Goal: Information Seeking & Learning: Learn about a topic

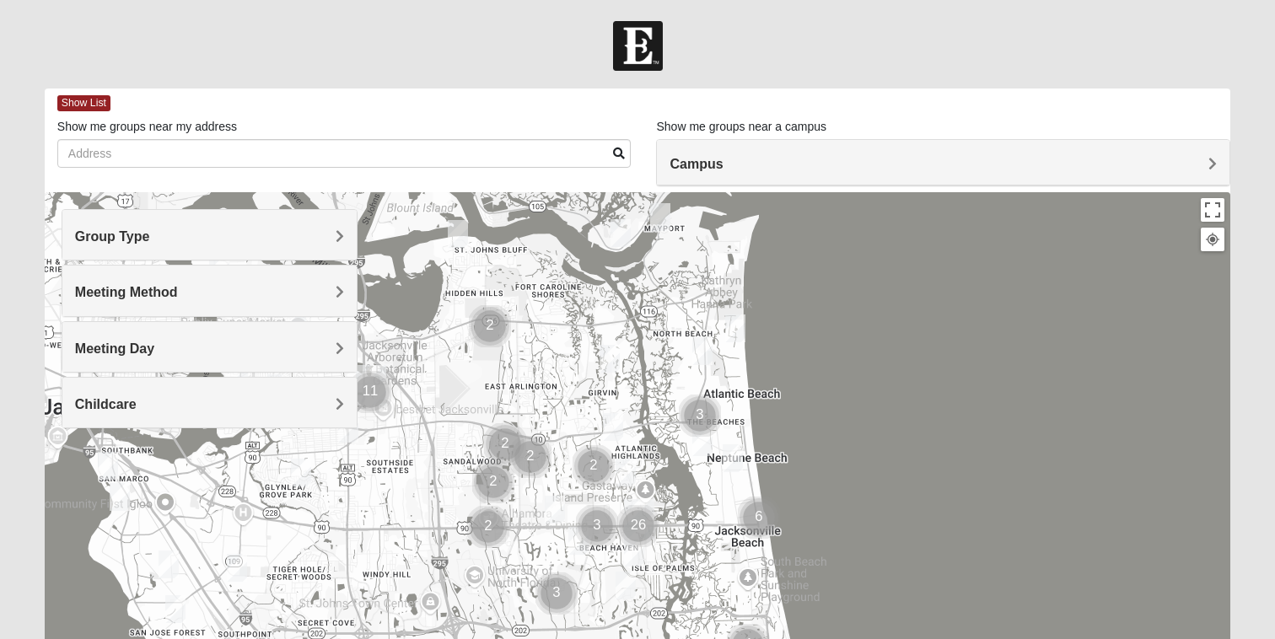
click at [734, 331] on img "Mixed Lammie 32233" at bounding box center [735, 329] width 20 height 28
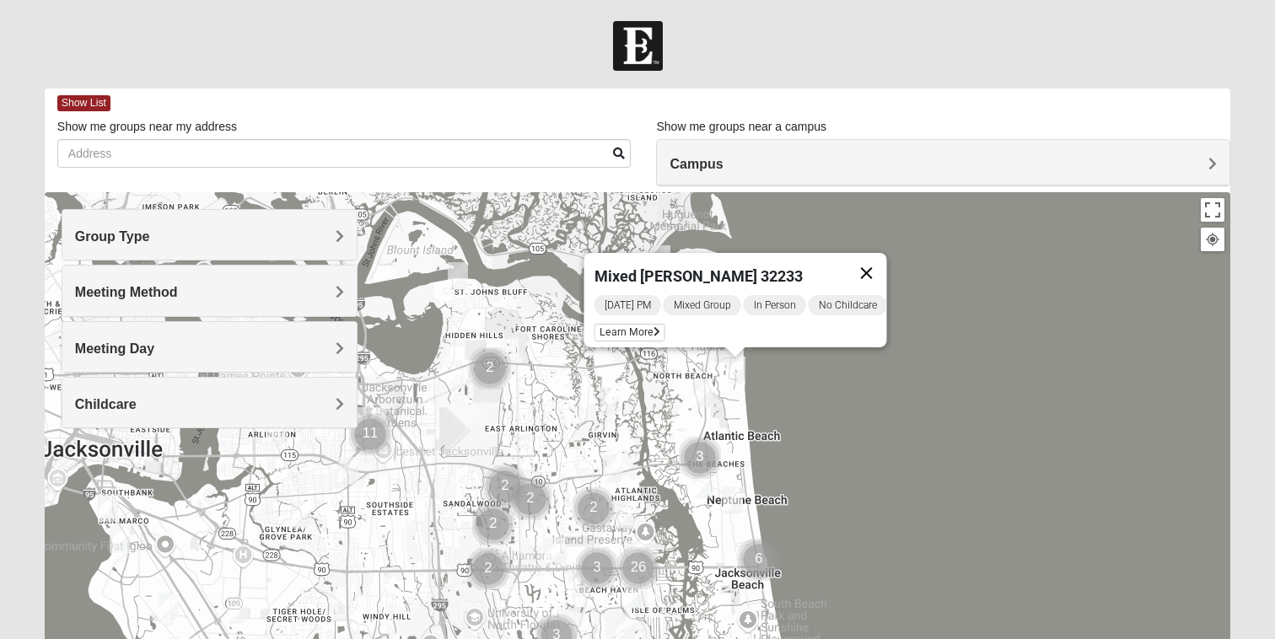
click at [879, 262] on button "Close" at bounding box center [866, 273] width 40 height 40
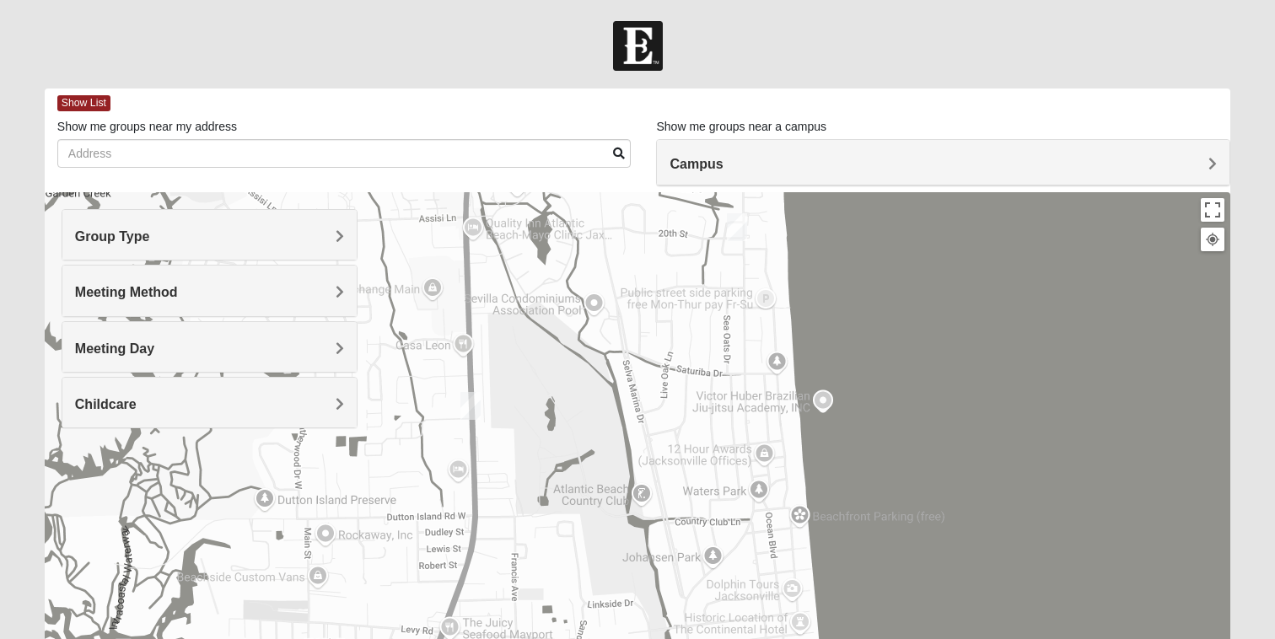
drag, startPoint x: 745, startPoint y: 480, endPoint x: 704, endPoint y: 359, distance: 127.2
click at [704, 361] on div at bounding box center [638, 529] width 1186 height 675
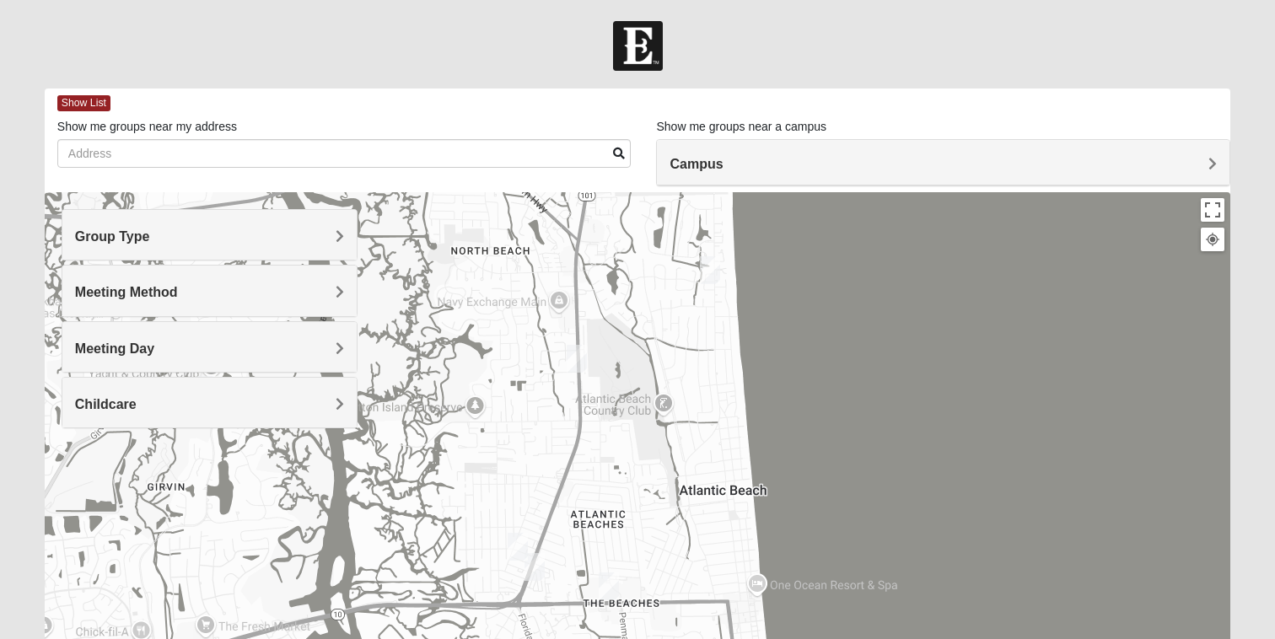
click at [714, 266] on img "Mixed Lammie 32233" at bounding box center [710, 270] width 20 height 28
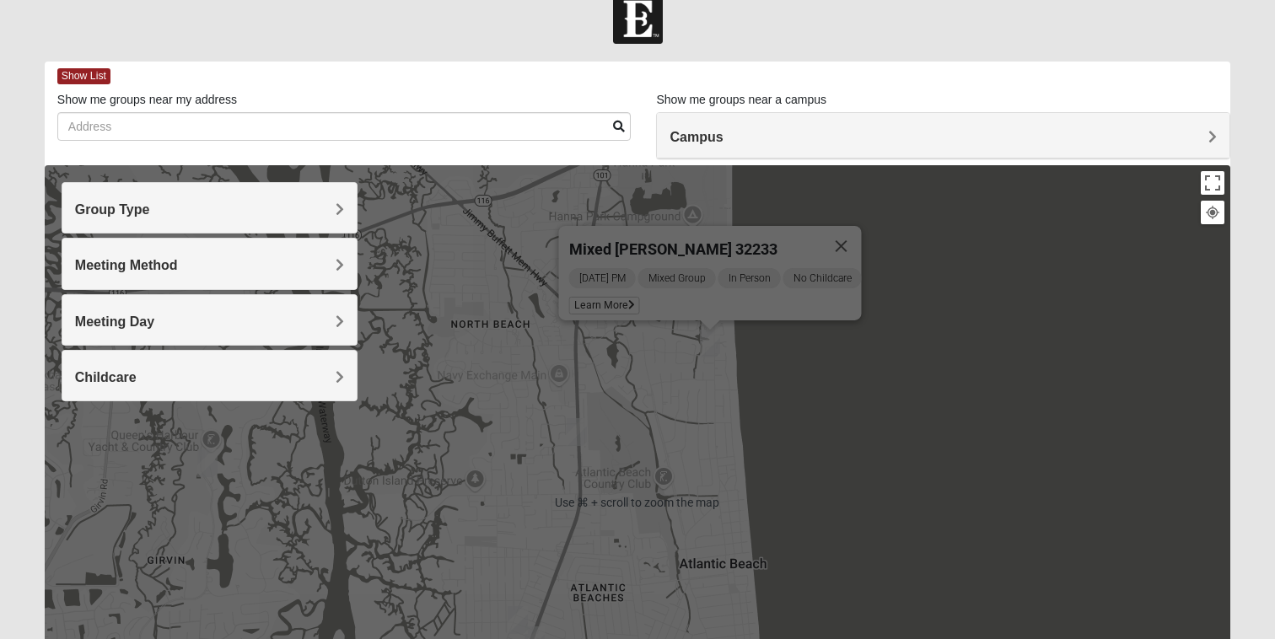
scroll to position [30, 0]
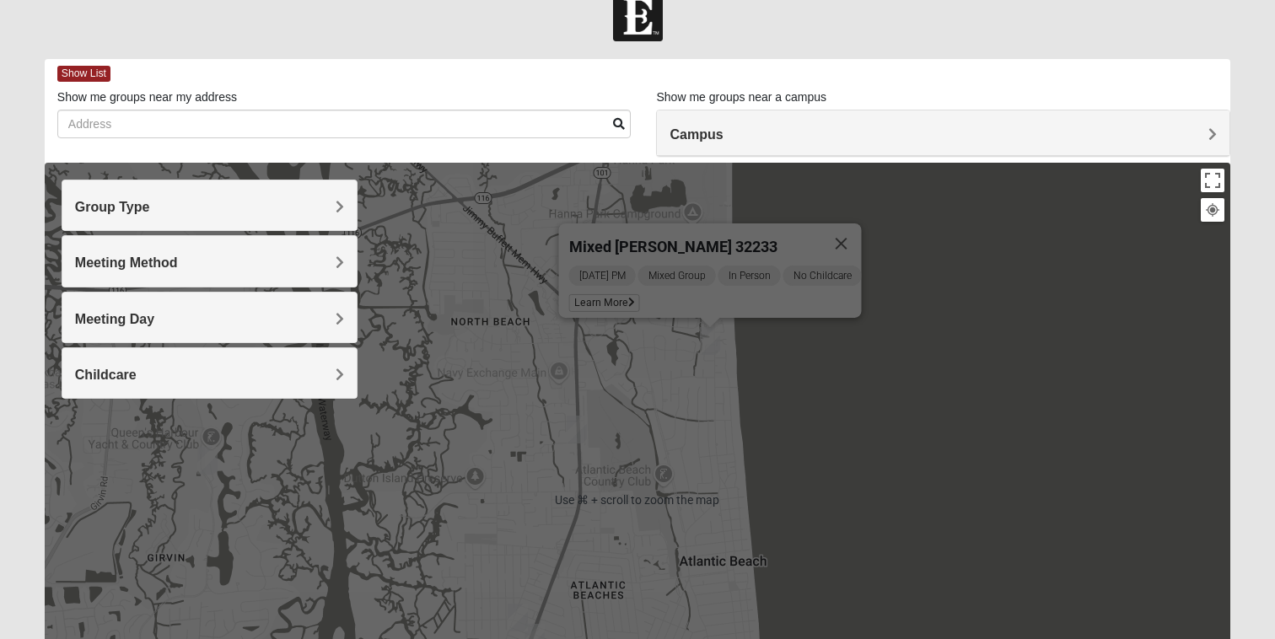
click at [714, 400] on div "Mixed [PERSON_NAME] 32233 [DATE] PM Mixed Group In Person No Childcare Learn Mo…" at bounding box center [638, 500] width 1186 height 675
click at [857, 238] on button "Close" at bounding box center [840, 243] width 40 height 40
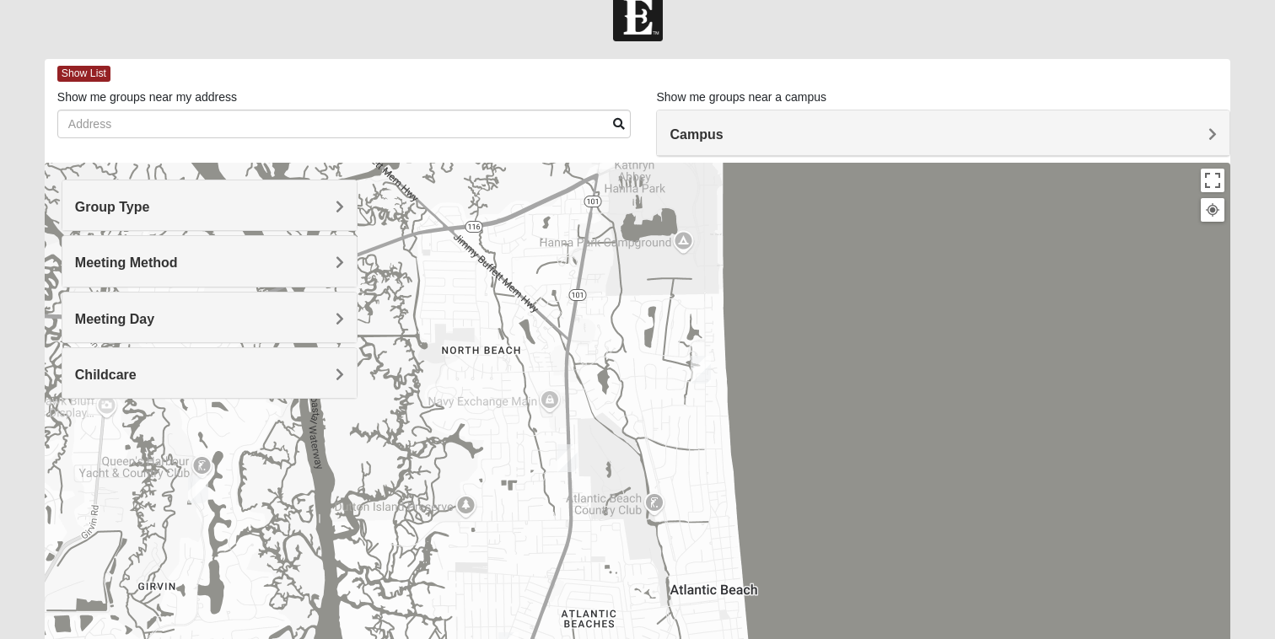
drag, startPoint x: 715, startPoint y: 308, endPoint x: 706, endPoint y: 339, distance: 32.5
click at [706, 339] on div at bounding box center [638, 500] width 1186 height 675
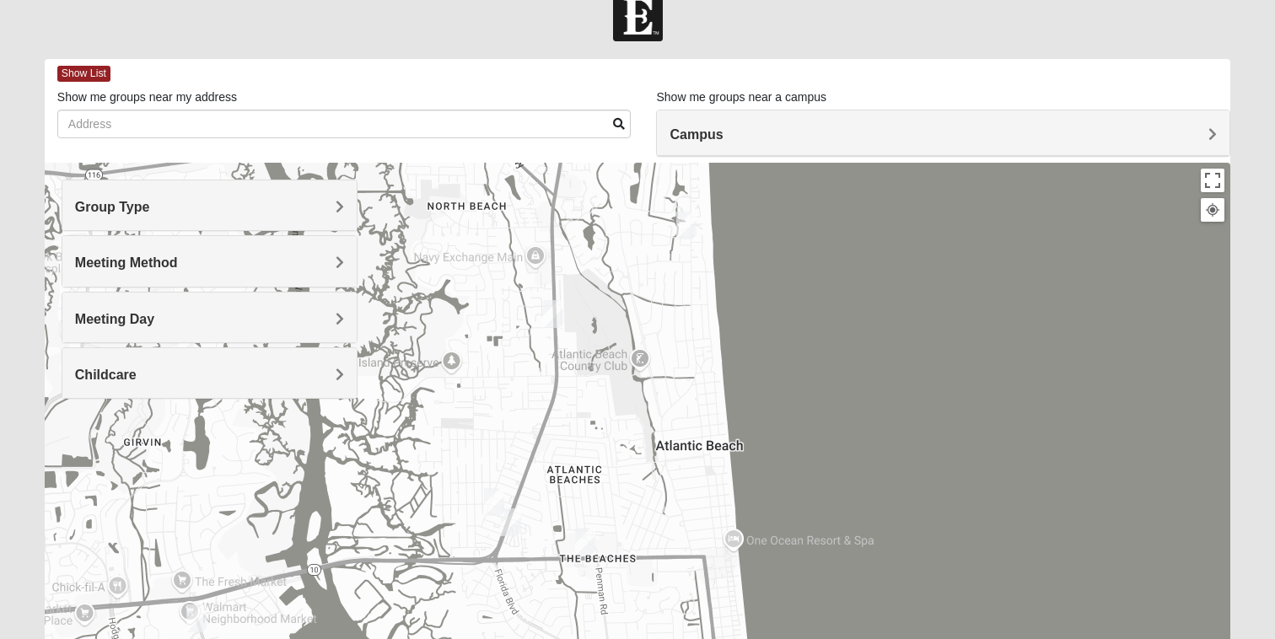
drag, startPoint x: 697, startPoint y: 448, endPoint x: 684, endPoint y: 282, distance: 166.7
click at [684, 282] on div at bounding box center [638, 500] width 1186 height 675
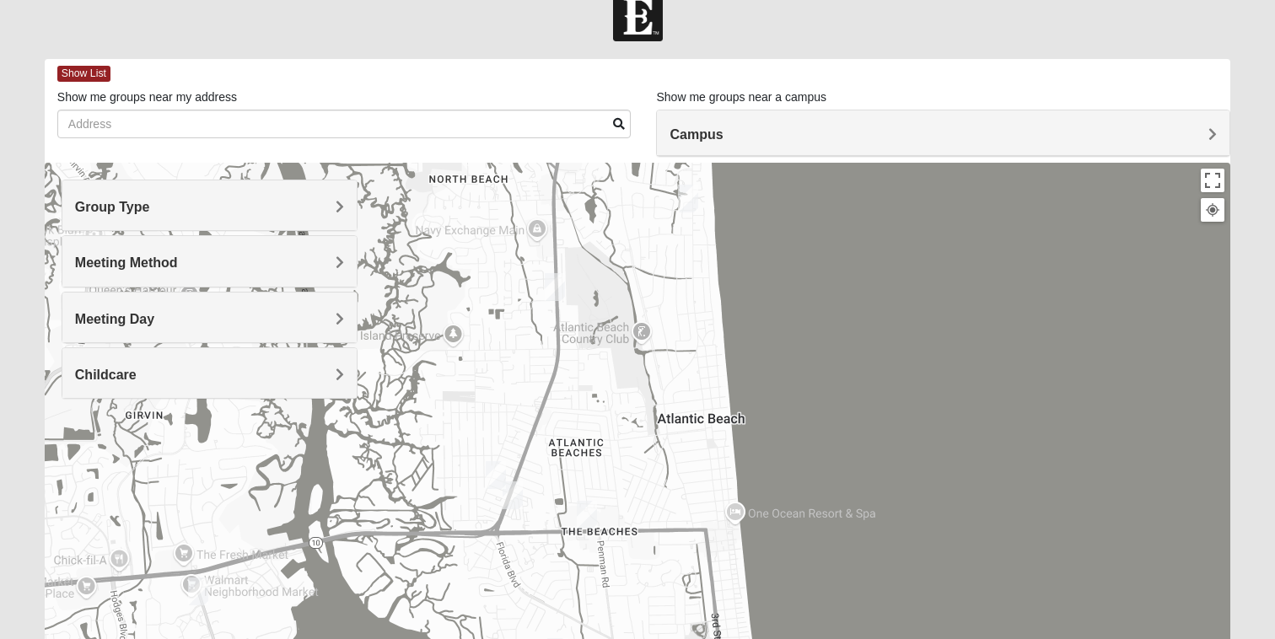
scroll to position [40, 0]
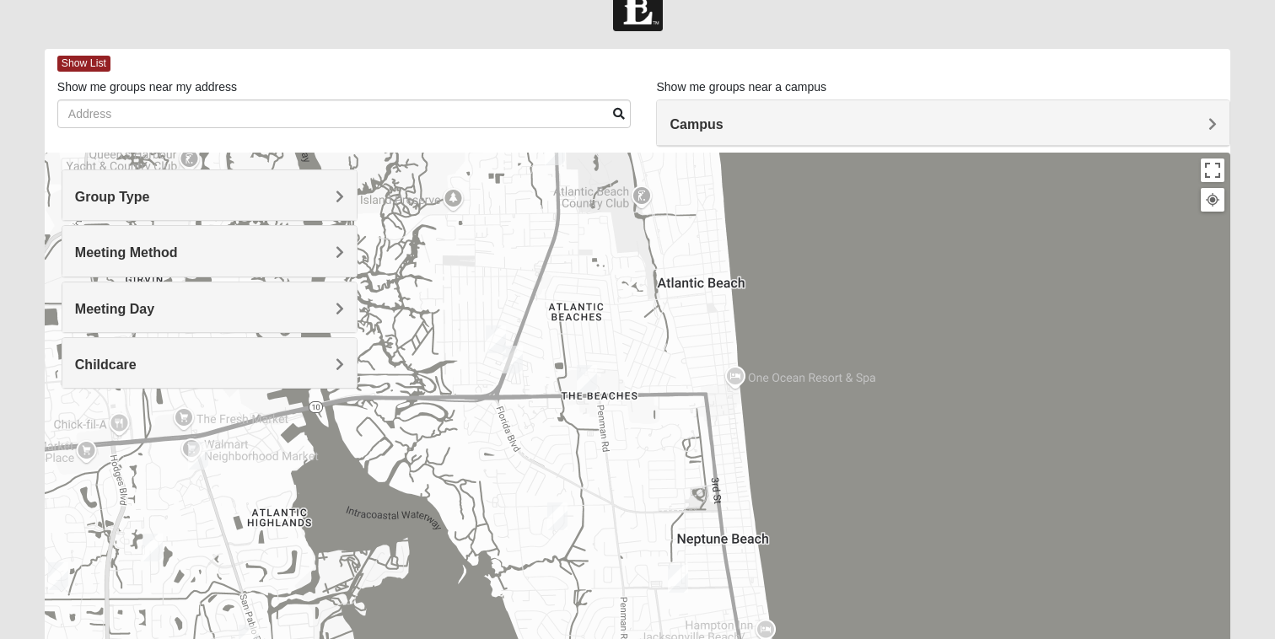
drag, startPoint x: 713, startPoint y: 460, endPoint x: 713, endPoint y: 331, distance: 129.0
click at [713, 331] on div at bounding box center [638, 490] width 1186 height 675
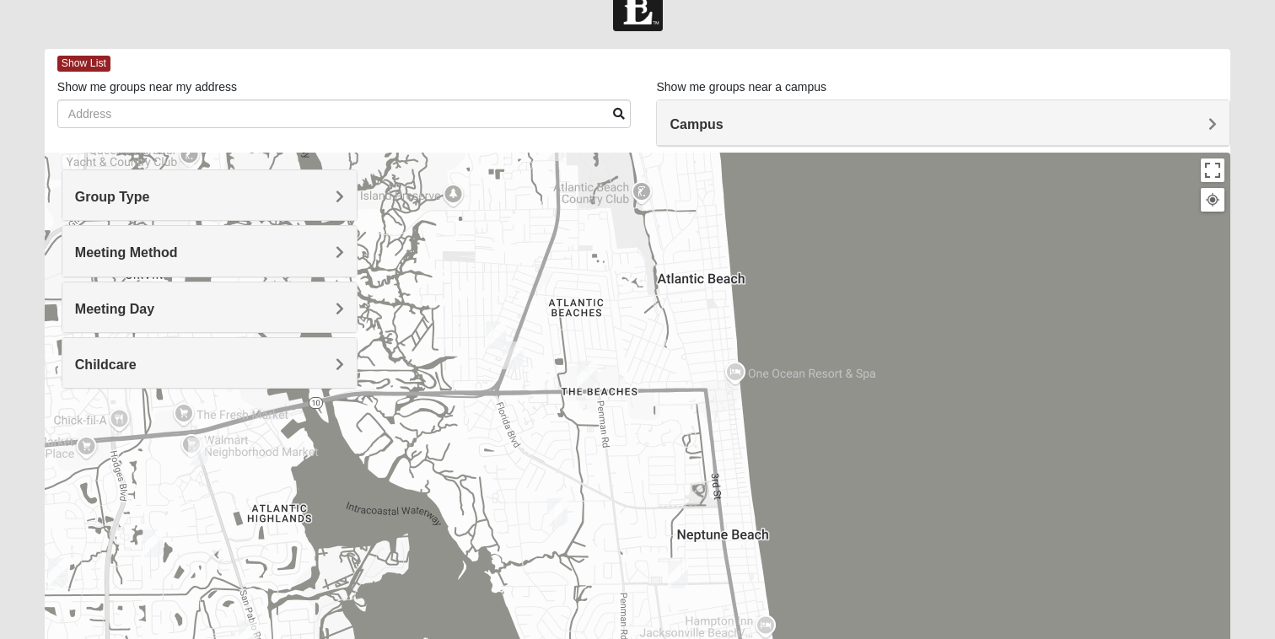
click at [493, 329] on img "Mens Boboc 32233" at bounding box center [496, 335] width 20 height 28
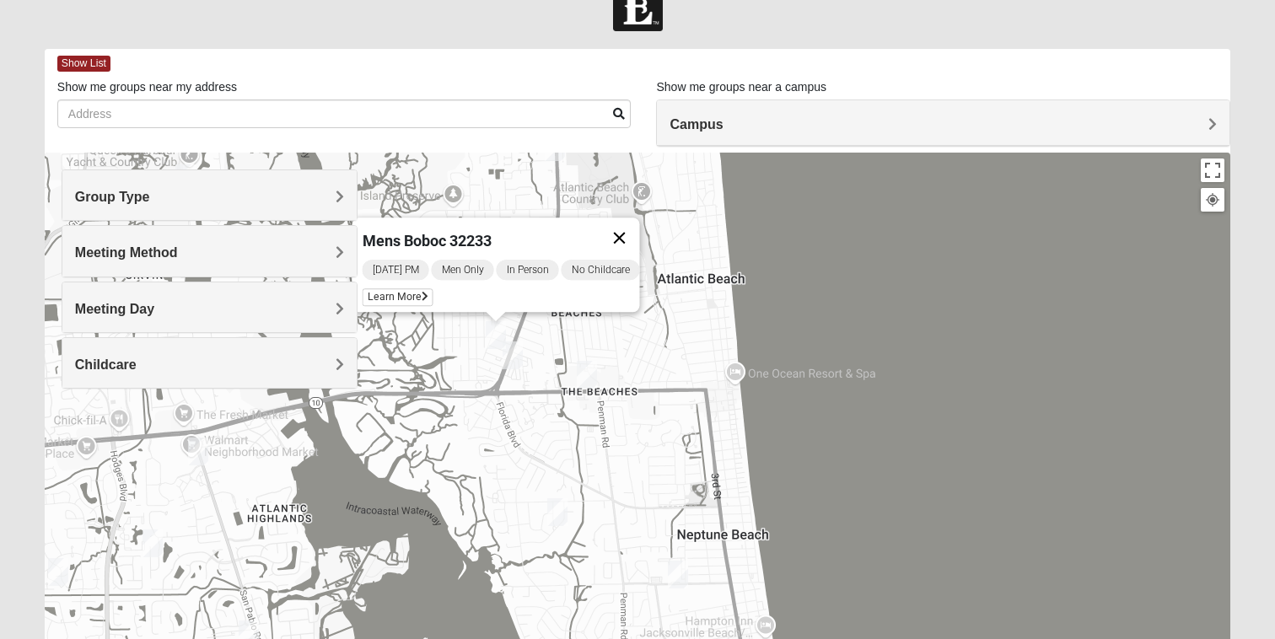
click at [637, 223] on button "Close" at bounding box center [619, 238] width 40 height 40
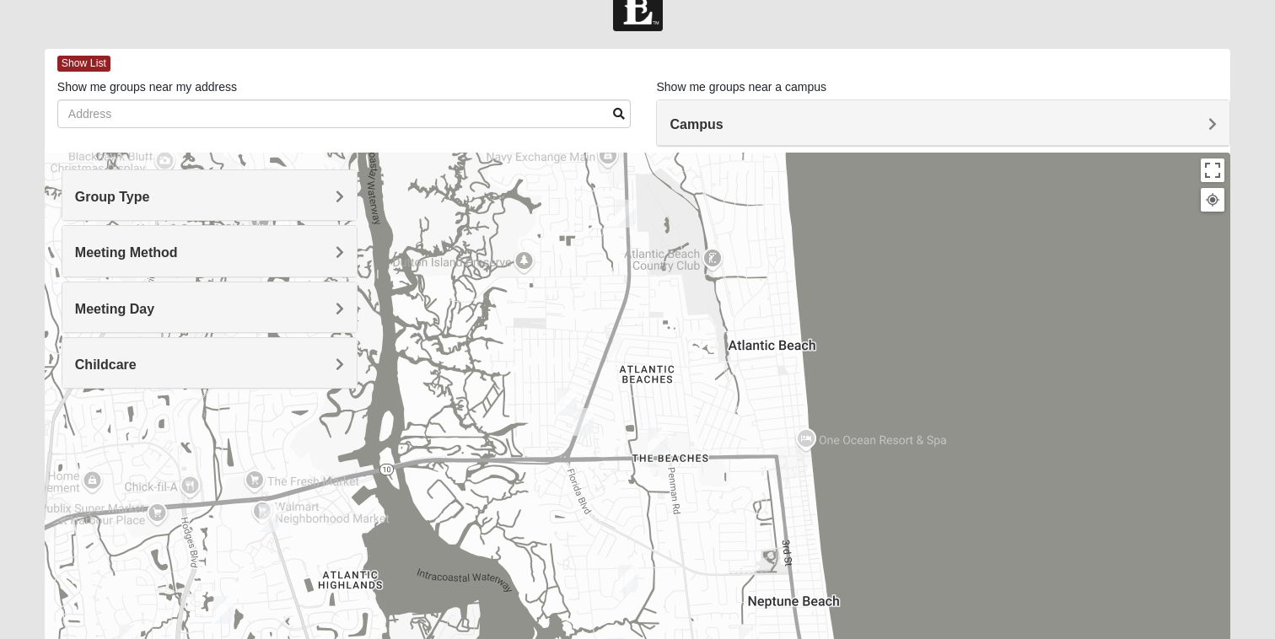
drag, startPoint x: 497, startPoint y: 260, endPoint x: 571, endPoint y: 326, distance: 99.1
click at [571, 326] on div at bounding box center [638, 490] width 1186 height 675
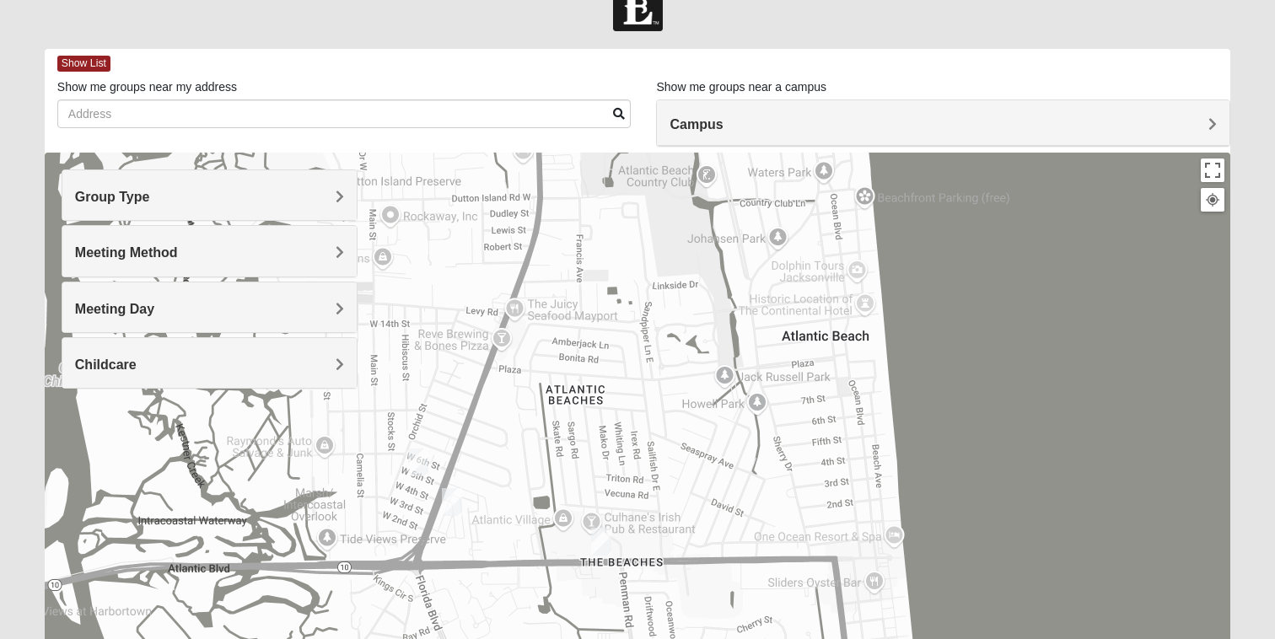
click at [421, 467] on img "Mens Boboc 32233" at bounding box center [418, 463] width 20 height 28
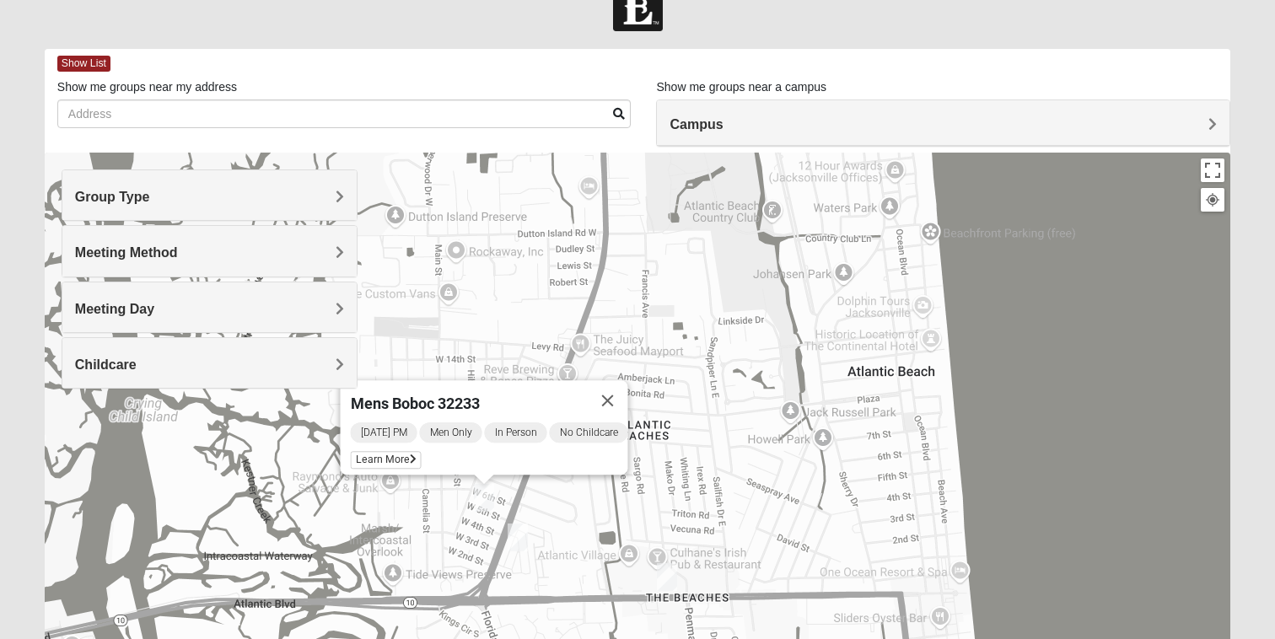
drag, startPoint x: 492, startPoint y: 263, endPoint x: 567, endPoint y: 302, distance: 85.2
click at [567, 302] on div "Mens Boboc 32233 [DATE] PM Men Only In Person No Childcare Learn More" at bounding box center [638, 490] width 1186 height 675
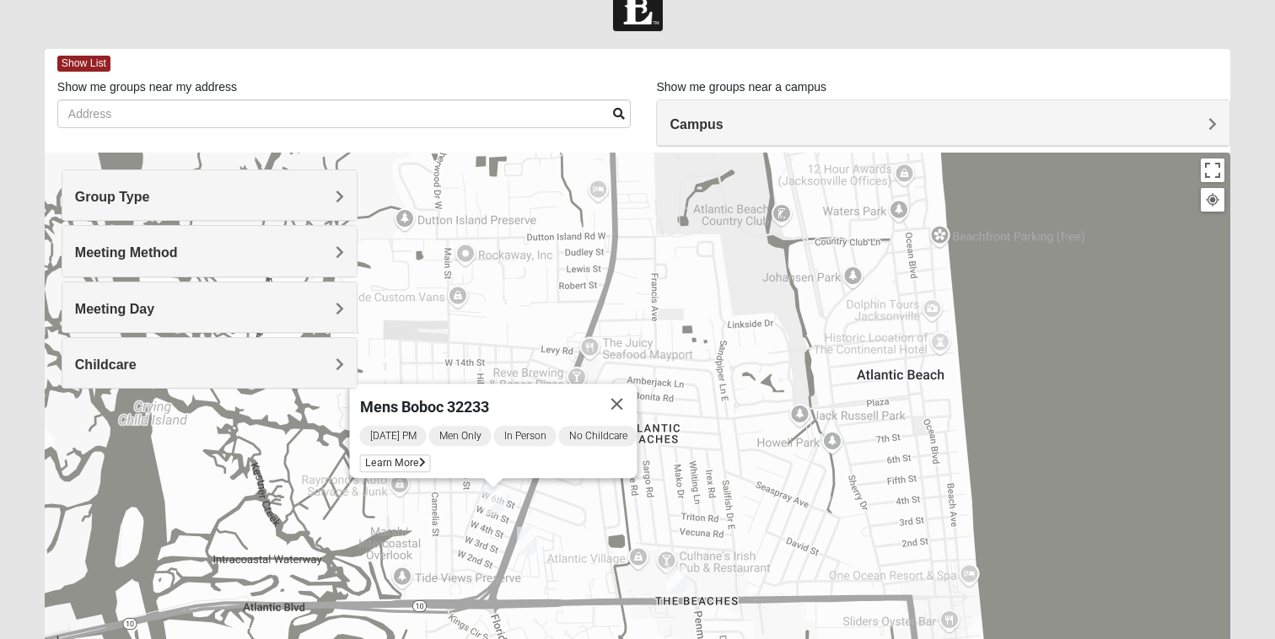
click at [495, 337] on div "Mens Boboc 32233 [DATE] PM Men Only In Person No Childcare Learn More" at bounding box center [638, 490] width 1186 height 675
click at [528, 543] on img "1825 Mixed Arola 32233" at bounding box center [527, 541] width 20 height 28
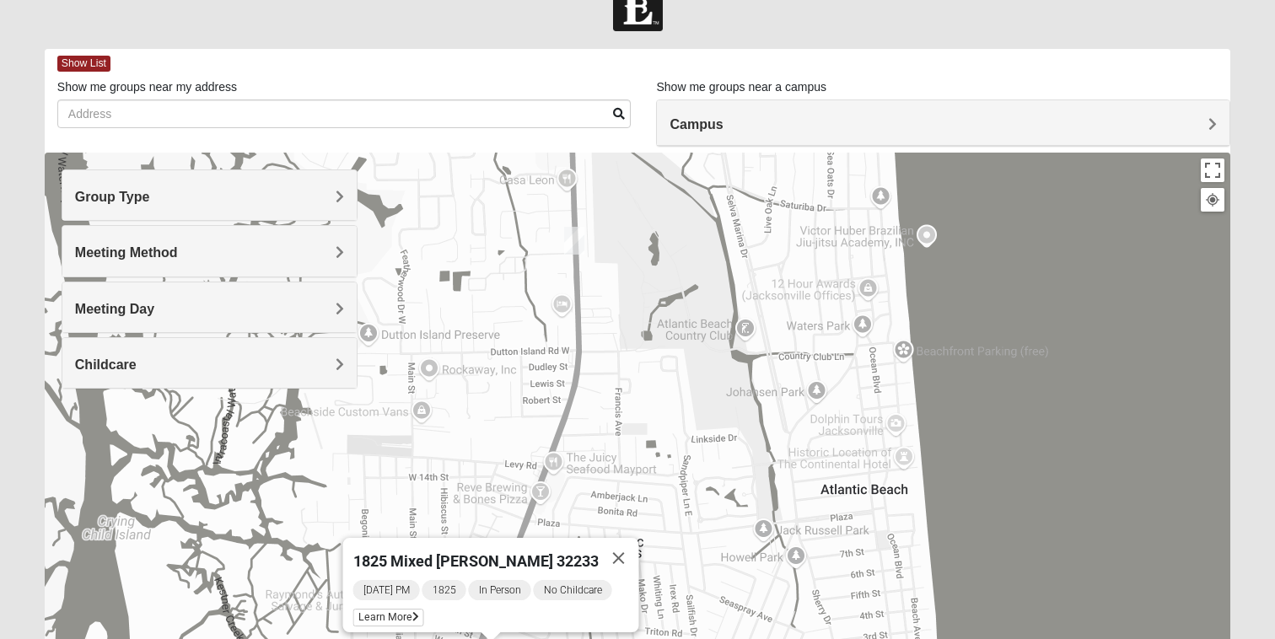
drag, startPoint x: 865, startPoint y: 391, endPoint x: 829, endPoint y: 508, distance: 121.9
click at [829, 508] on div "1825 Mixed [PERSON_NAME] 32233 [DATE] PM 1825 In Person No Childcare Learn More" at bounding box center [638, 490] width 1186 height 675
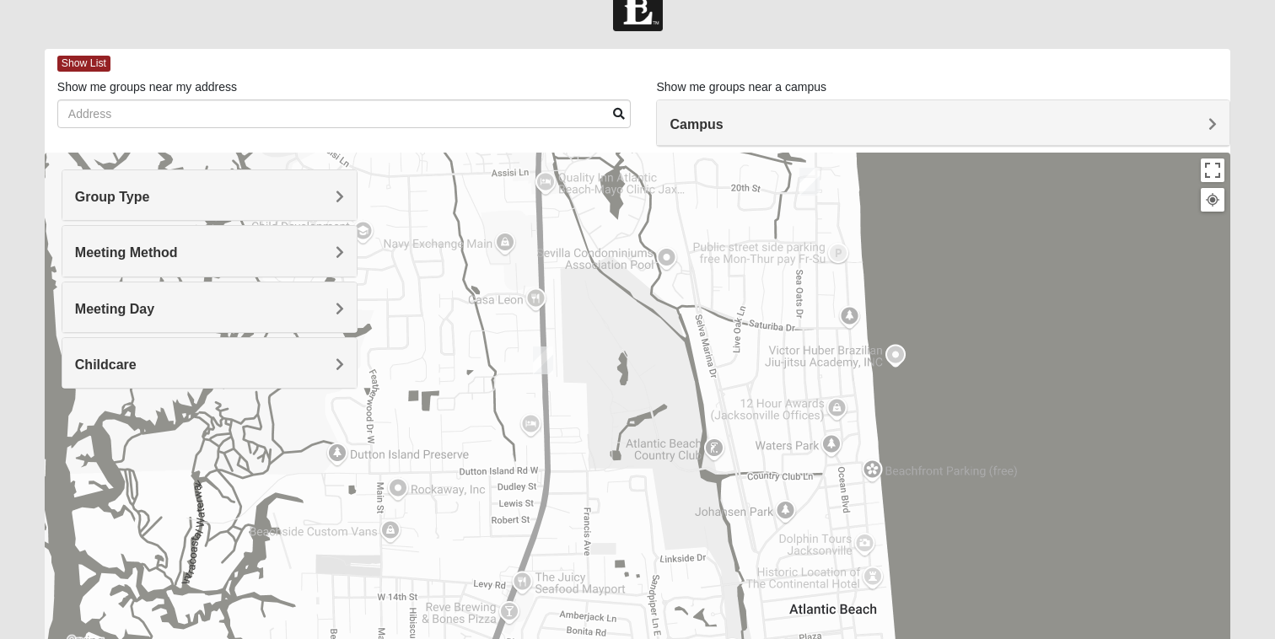
drag, startPoint x: 820, startPoint y: 465, endPoint x: 787, endPoint y: 589, distance: 128.2
click at [787, 589] on div "1825 Mixed [PERSON_NAME] 32233 [DATE] PM 1825 In Person No Childcare Learn More" at bounding box center [638, 490] width 1186 height 675
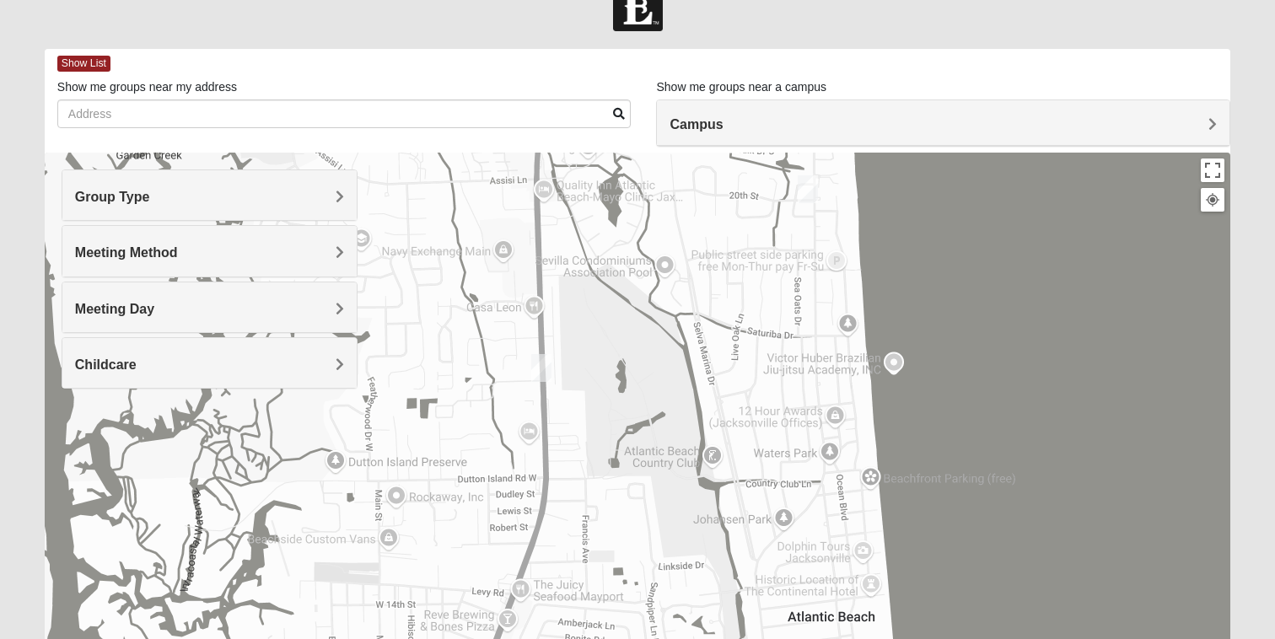
click at [808, 207] on div "1825 Mixed [PERSON_NAME] 32233 [DATE] PM 1825 In Person No Childcare Learn More" at bounding box center [638, 490] width 1186 height 675
click at [809, 192] on img "Mixed Lammie 32233" at bounding box center [808, 189] width 20 height 28
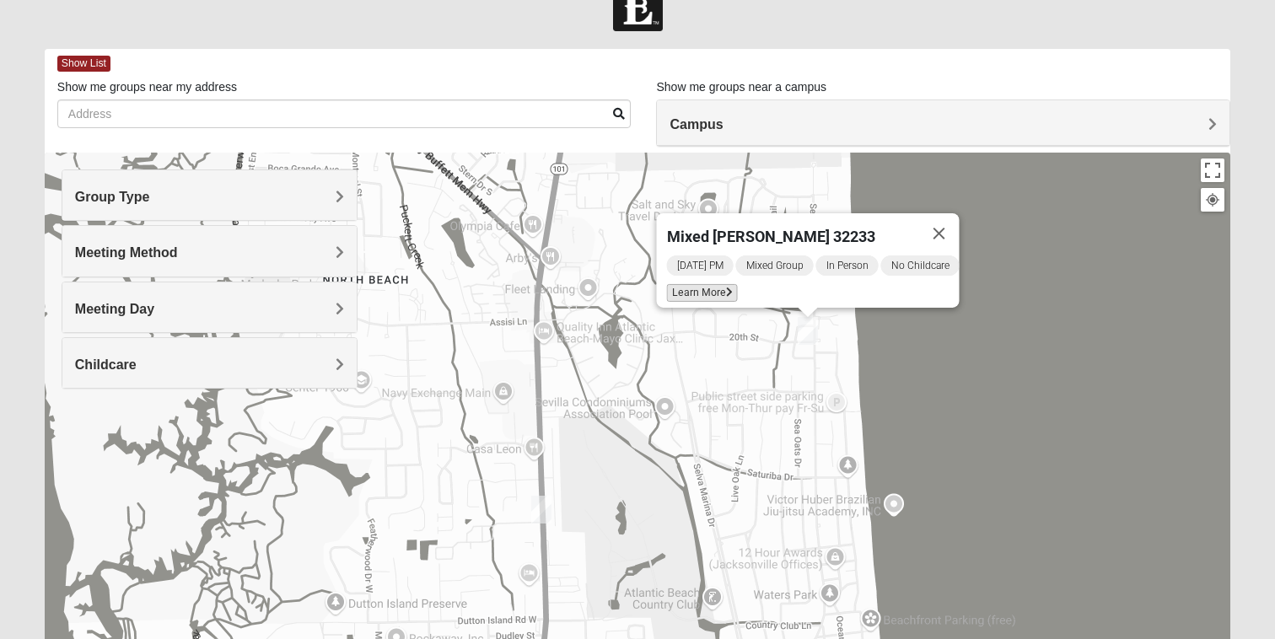
click at [691, 284] on span "Learn More" at bounding box center [701, 293] width 71 height 18
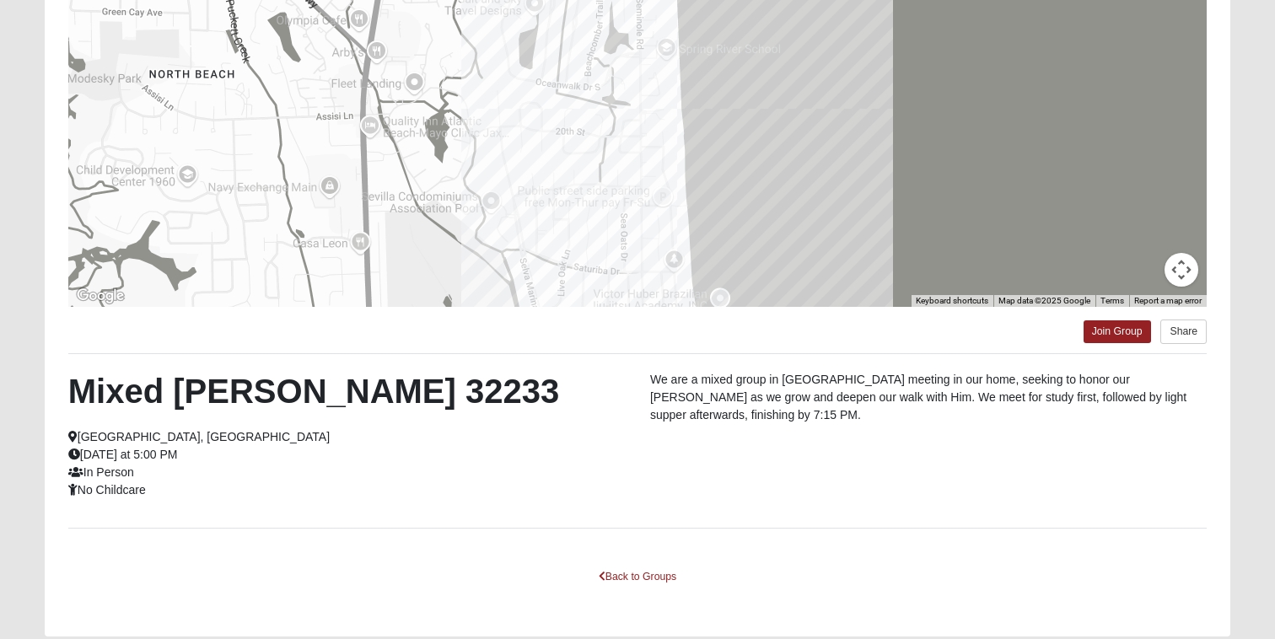
scroll to position [214, 0]
drag, startPoint x: 175, startPoint y: 386, endPoint x: 287, endPoint y: 386, distance: 112.1
click at [289, 386] on h2 "Mixed [PERSON_NAME] 32233" at bounding box center [346, 392] width 557 height 40
click at [341, 403] on h2 "Mixed [PERSON_NAME] 32233" at bounding box center [346, 392] width 557 height 40
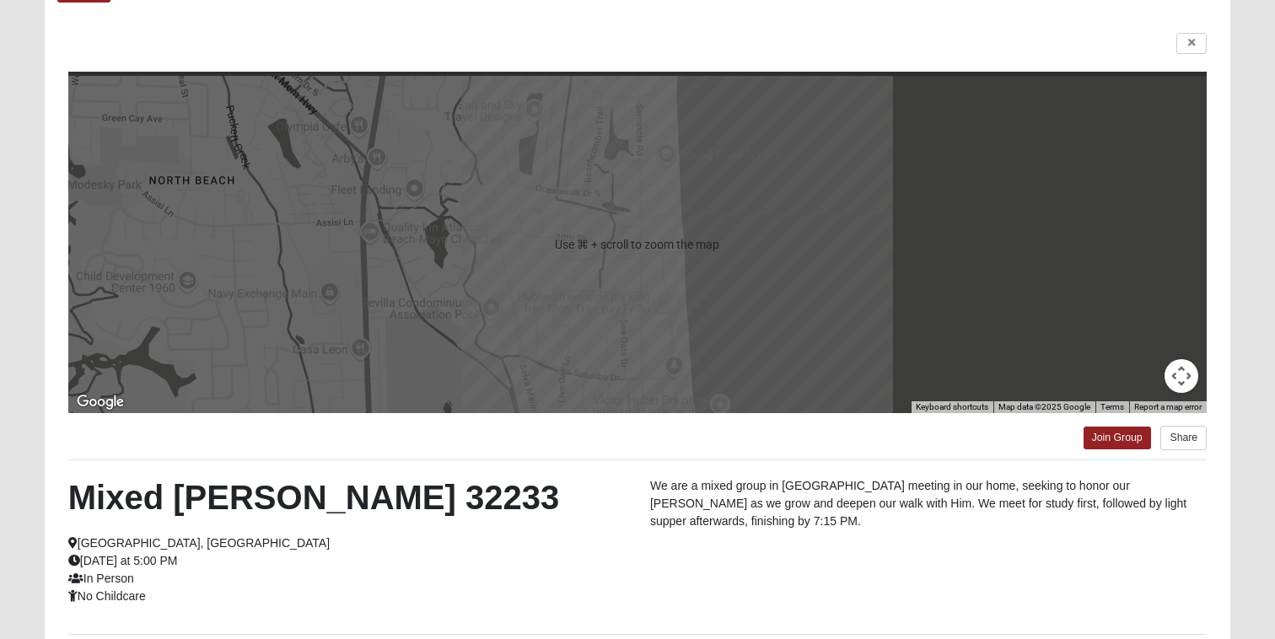
scroll to position [110, 0]
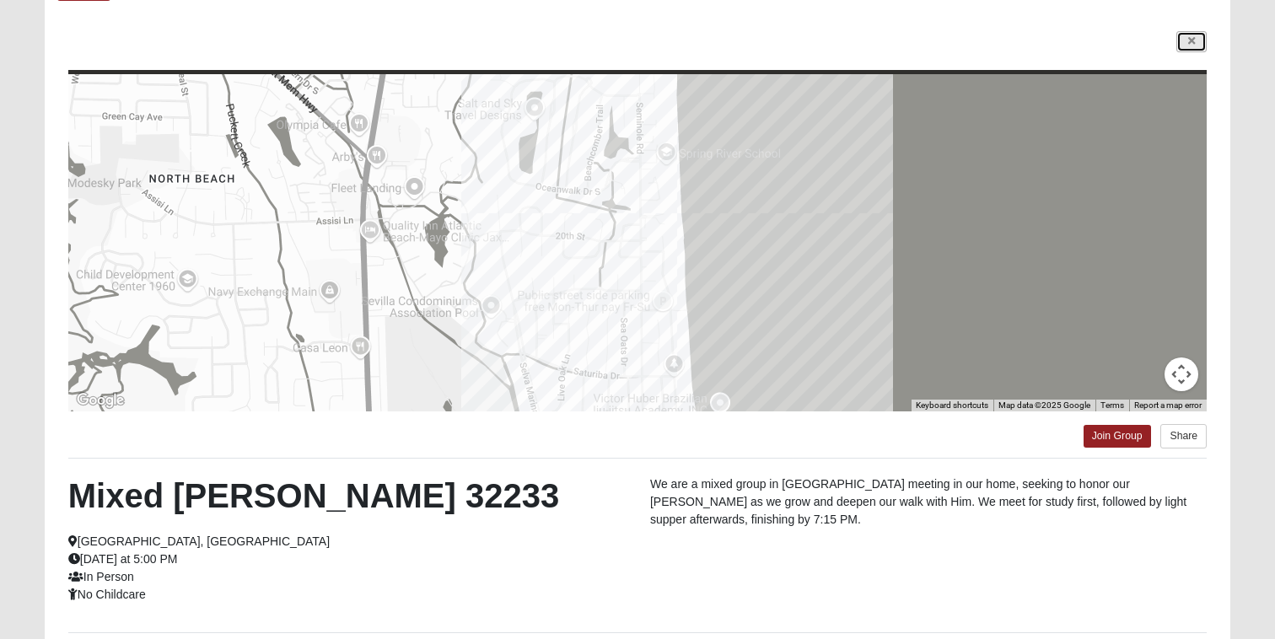
click at [1187, 35] on link at bounding box center [1191, 41] width 30 height 21
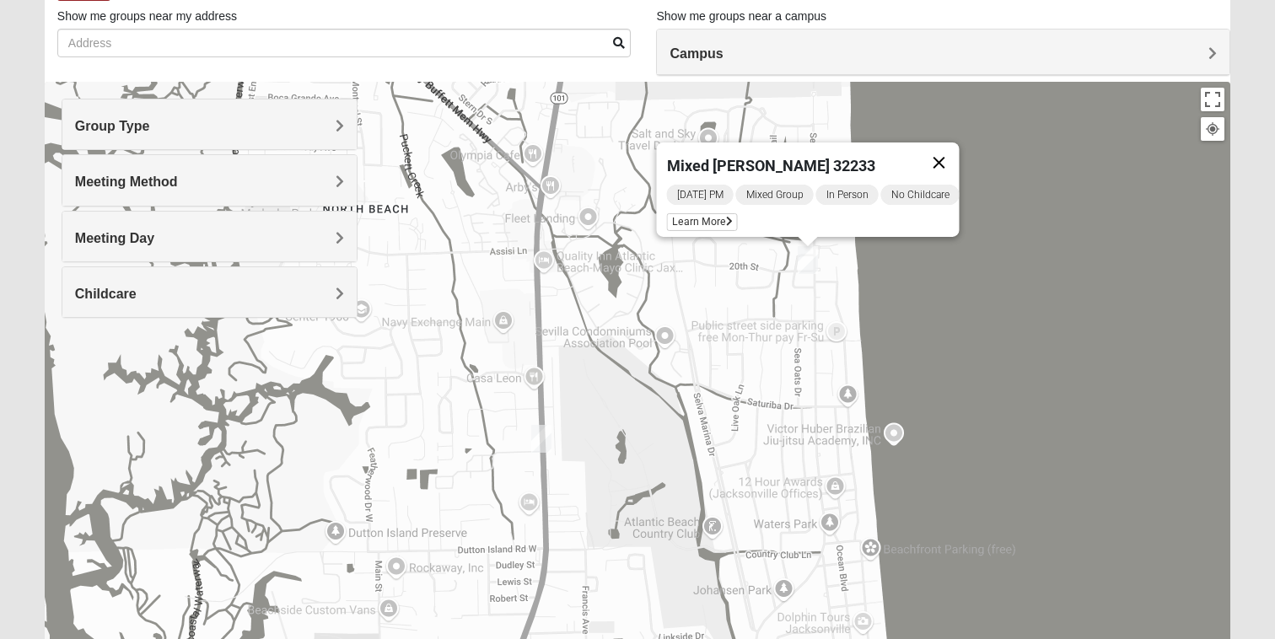
click at [946, 155] on button "Close" at bounding box center [938, 163] width 40 height 40
